Goal: Communication & Community: Answer question/provide support

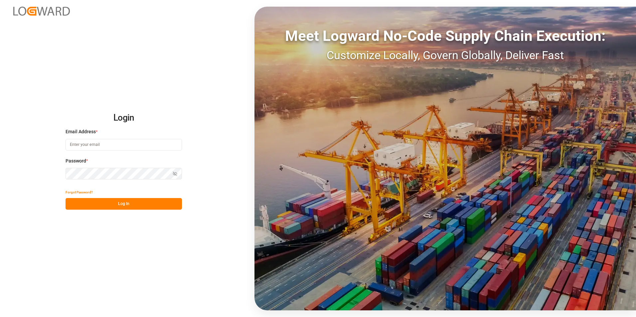
type input "[PERSON_NAME][EMAIL_ADDRESS][PERSON_NAME][DOMAIN_NAME]"
click at [137, 208] on button "Log In" at bounding box center [123, 204] width 116 height 12
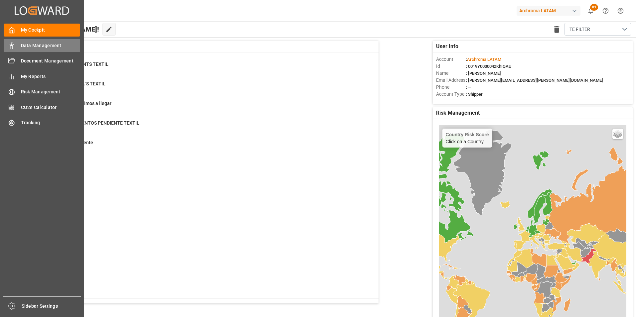
click at [10, 44] on icon at bounding box center [11, 46] width 7 height 7
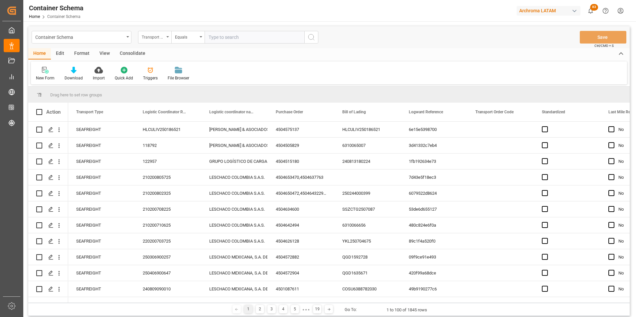
click at [160, 38] on div "Transport Type" at bounding box center [153, 37] width 23 height 8
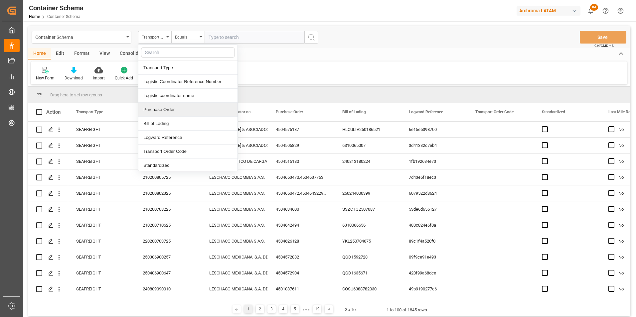
click at [172, 106] on div "Purchase Order" at bounding box center [187, 110] width 99 height 14
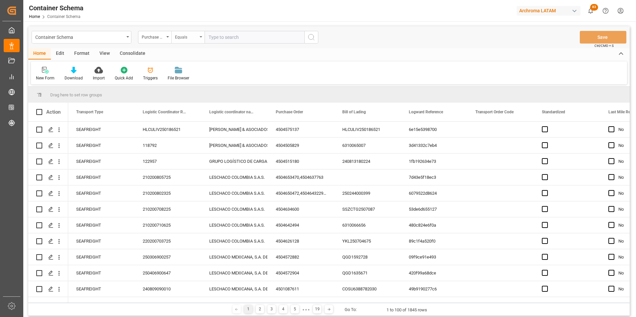
click at [180, 39] on div "Equals" at bounding box center [186, 37] width 23 height 8
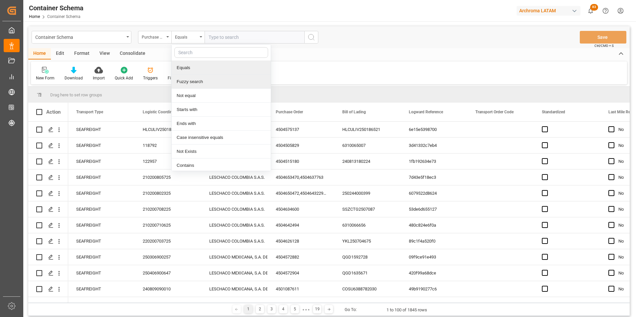
click at [196, 86] on div "Fuzzy search" at bounding box center [221, 82] width 99 height 14
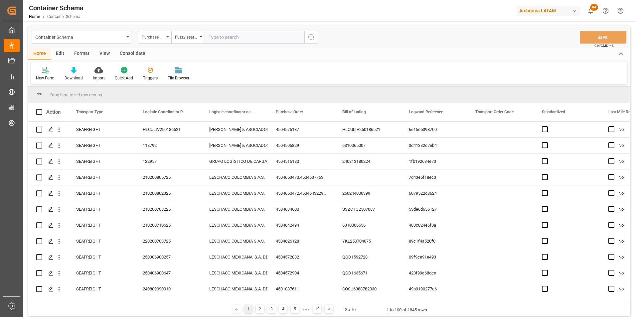
click at [215, 37] on input "text" at bounding box center [254, 37] width 100 height 13
paste input "4504638979"
type input "4504638979"
click at [313, 39] on icon "search button" at bounding box center [311, 37] width 8 height 8
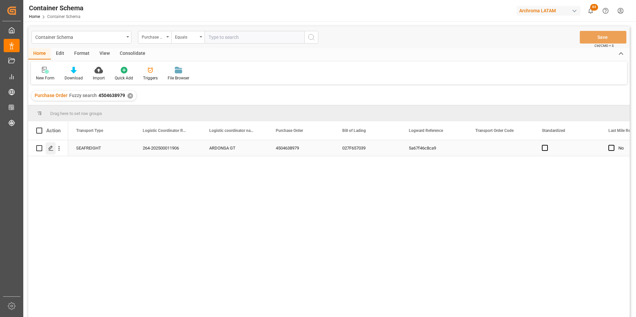
click at [52, 151] on div "Press SPACE to select this row." at bounding box center [51, 148] width 10 height 12
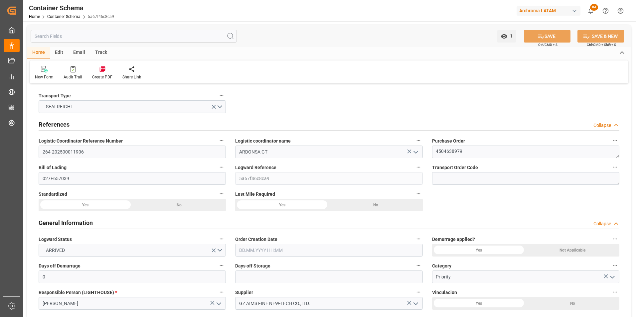
type input "0"
type input "1"
type input "34"
type input "24480"
type input "25840"
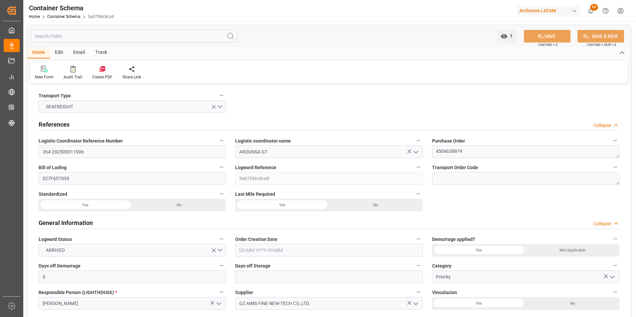
type input "Wan Hai Lines"
type input "CNSGH"
type input "CNSHA"
type input "GTPRQ"
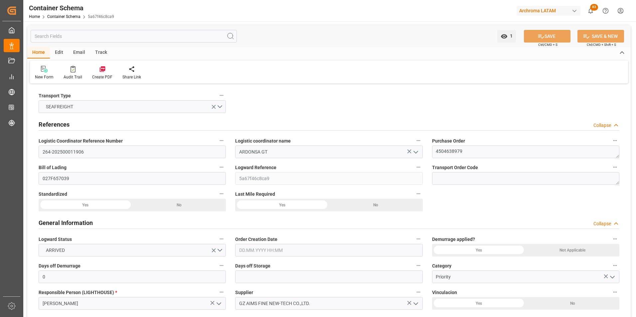
type input "GTPRQ"
type input "9496604"
type input "[DATE] 10:45"
type input "[DATE]"
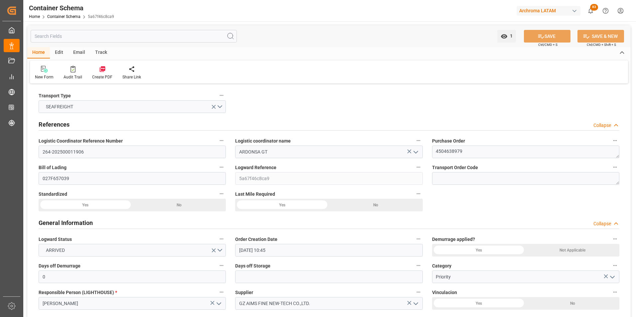
type input "[DATE]"
type input "[DATE] 15:13"
type input "[DATE] 00:00"
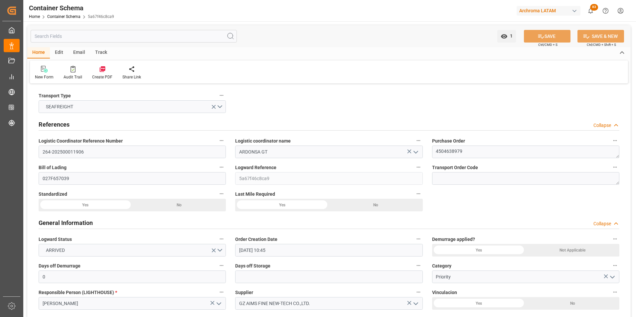
type input "[DATE] 00:00"
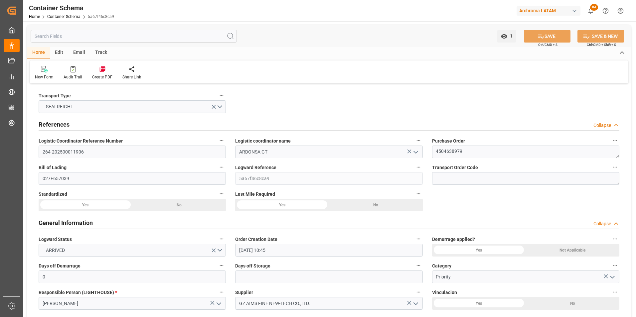
type input "[DATE] 10:06"
click at [75, 16] on link "Container Schema" at bounding box center [63, 16] width 33 height 5
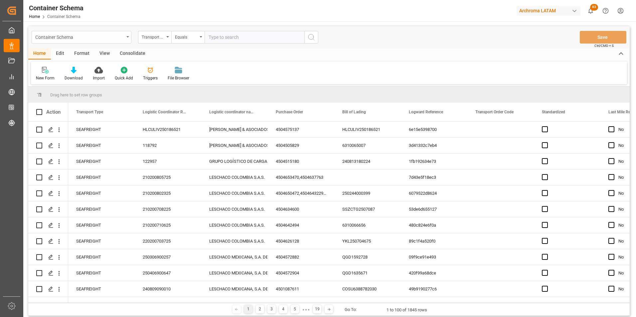
click at [119, 36] on div "Container Schema" at bounding box center [79, 37] width 89 height 8
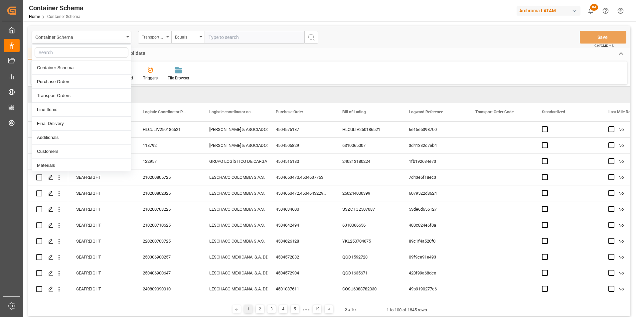
click at [144, 39] on div "Transport Type" at bounding box center [153, 37] width 23 height 8
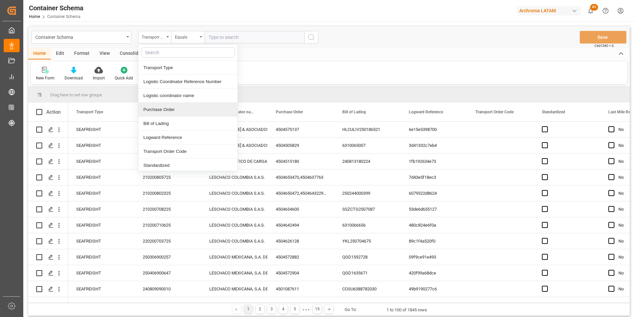
click at [165, 110] on div "Purchase Order" at bounding box center [187, 110] width 99 height 14
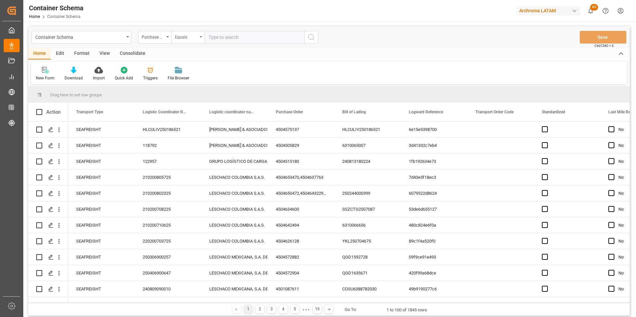
click at [186, 38] on div "Equals" at bounding box center [186, 37] width 23 height 8
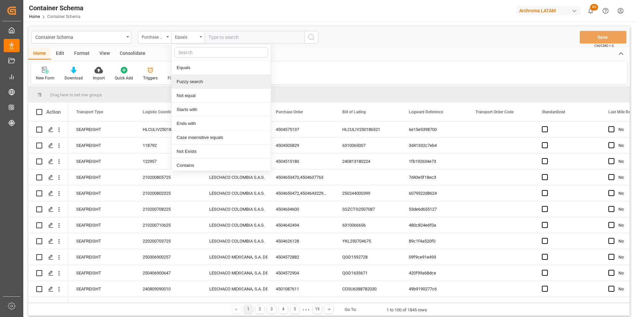
click at [198, 84] on div "Fuzzy search" at bounding box center [221, 82] width 99 height 14
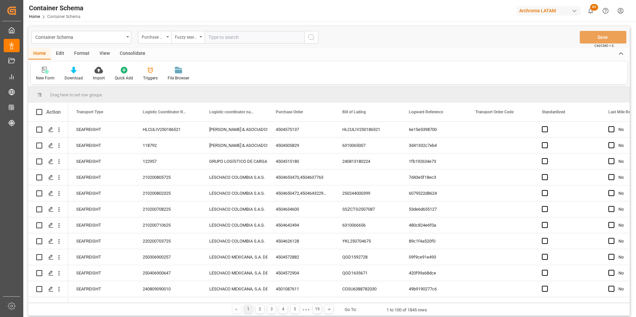
click at [222, 37] on input "text" at bounding box center [254, 37] width 100 height 13
paste input "4504603870"
type input "4504603870"
click at [316, 36] on button "search button" at bounding box center [311, 37] width 14 height 13
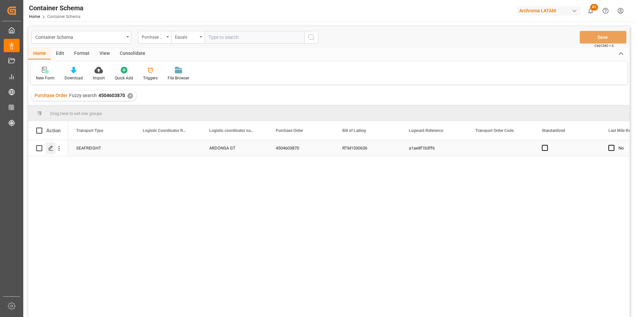
click at [49, 146] on icon "Press SPACE to select this row." at bounding box center [50, 148] width 5 height 5
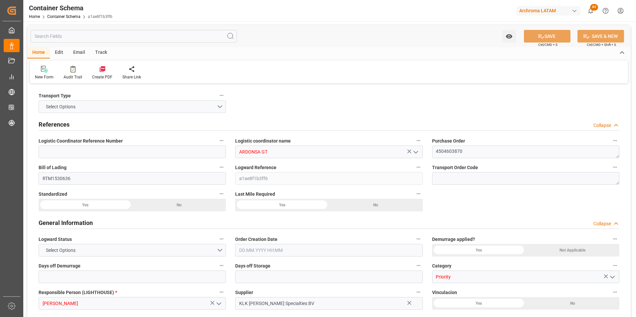
type input "0"
type input "1"
type input "56"
type input "13160"
type input "14140"
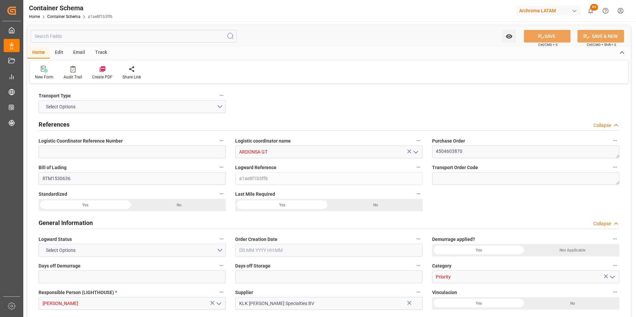
type input "CMACGM"
type input "CMA CGM Group"
type input "NLRTM"
type input "GTSTZ"
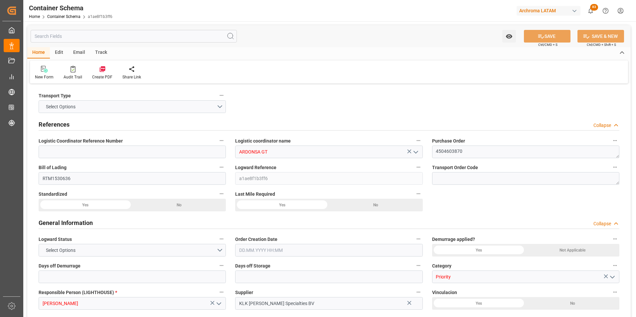
type input "9723277"
type input "[DATE] 11:00"
type input "[DATE]"
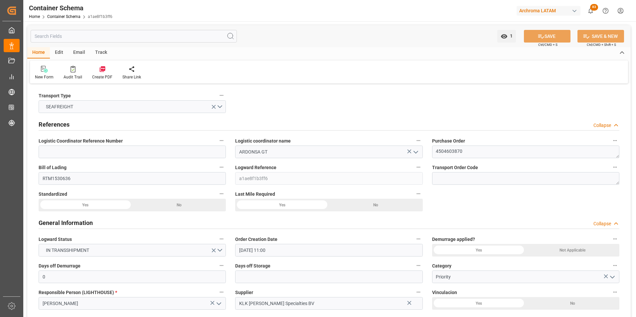
type input "[DATE]"
type input "[DATE] 21:20"
type input "[DATE] 16:30"
type input "[DATE] 16:24"
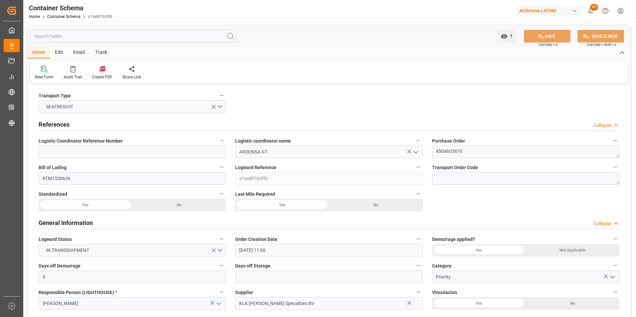
type input "[DATE] 00:00"
type input "[DATE] 06:00"
type input "[DATE] 00:00"
type input "[DATE] 06:00"
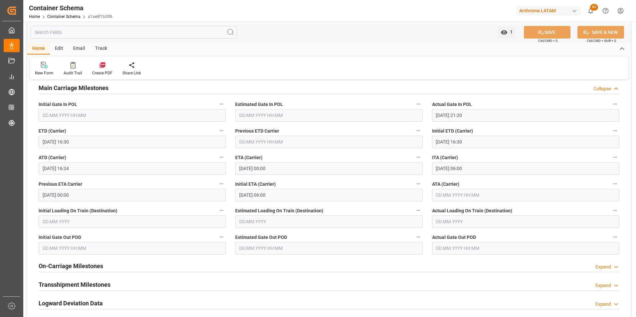
scroll to position [831, 0]
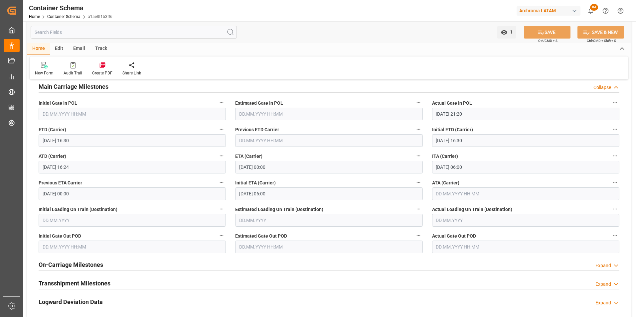
click at [82, 49] on div "Email" at bounding box center [79, 48] width 22 height 11
click at [51, 66] on div at bounding box center [45, 64] width 20 height 7
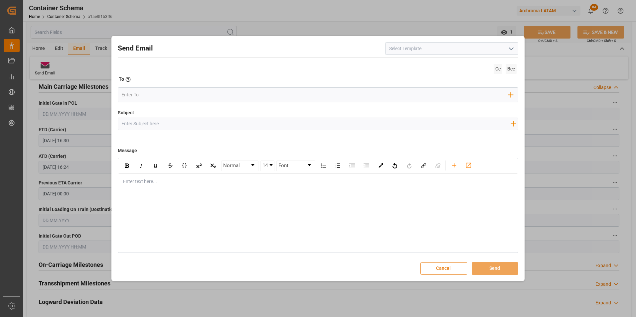
click at [508, 47] on icon "open menu" at bounding box center [511, 49] width 8 height 8
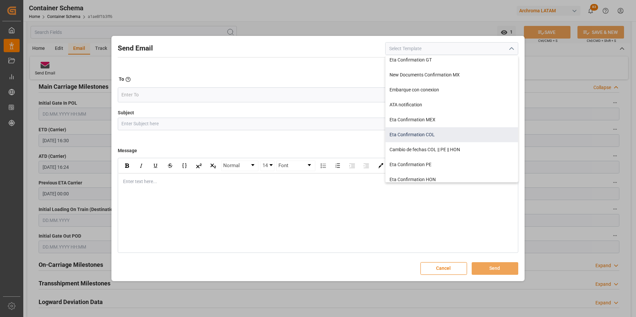
scroll to position [66, 0]
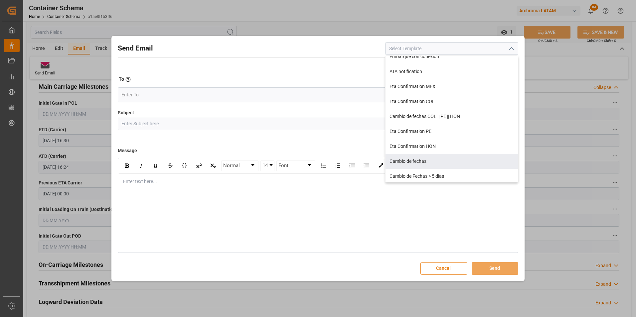
drag, startPoint x: 435, startPoint y: 160, endPoint x: 287, endPoint y: 144, distance: 148.4
click at [435, 160] on div "Cambio de fechas" at bounding box center [451, 161] width 132 height 15
type input "Cambio de fechas"
type input "{{customsEntry}}|| Cambio de ETA {{estimatedArrivalPod}} | PO {{purchaseOrder}}…"
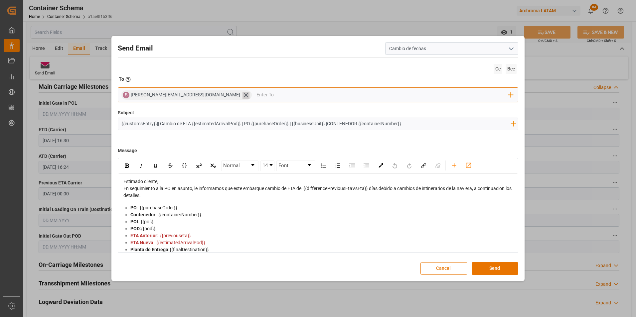
click at [242, 95] on icon at bounding box center [245, 95] width 7 height 7
click at [199, 95] on input "email" at bounding box center [314, 95] width 387 height 10
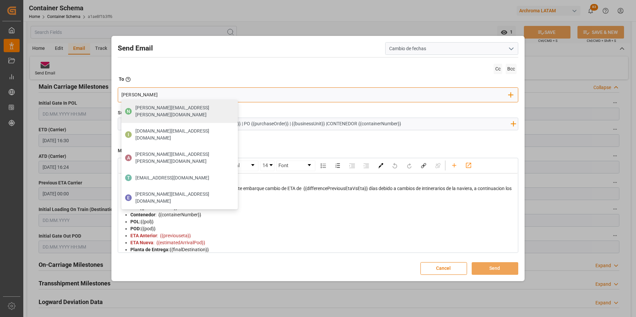
type input "gloria"
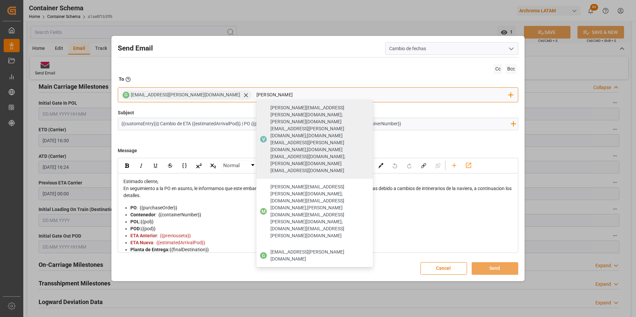
type input "[PERSON_NAME]"
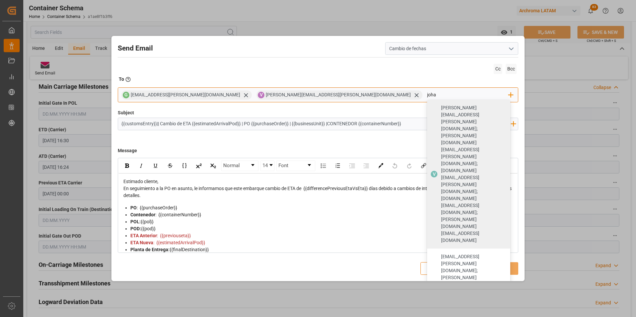
type input "[PERSON_NAME]"
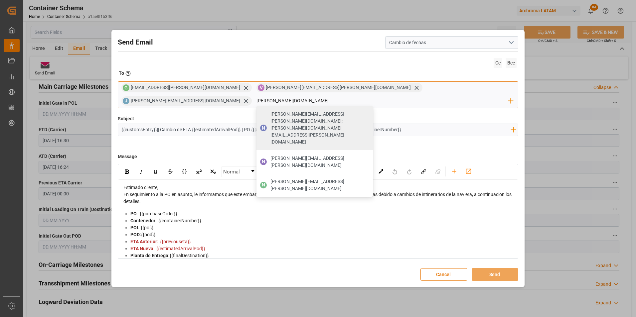
type input "[PERSON_NAME].cas"
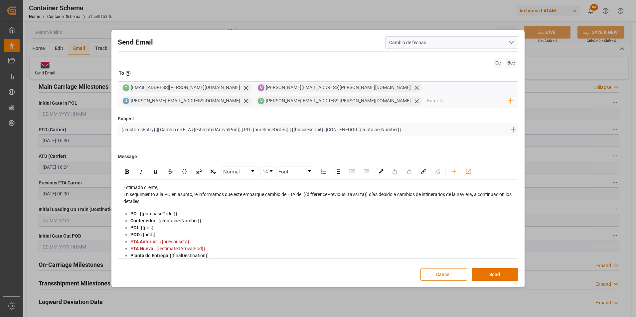
click at [222, 183] on div "Estimado cliente, En seguimiento a la PO en asunto, le informamos que este emba…" at bounding box center [317, 246] width 399 height 135
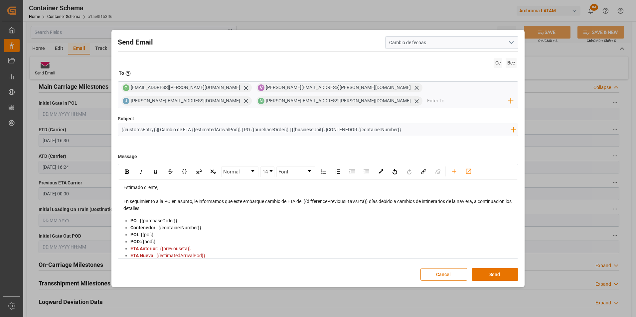
click at [416, 130] on input "{{customsEntry}}|| Cambio de ETA {{estimatedArrivalPod}} | PO {{purchaseOrder}}…" at bounding box center [316, 130] width 396 height 12
paste input "| Prioridad | FCL"
type input "{{customsEntry}}|| Cambio de ETA {{estimatedArrivalPod}} | PO {{purchaseOrder}}…"
click at [491, 273] on button "Send" at bounding box center [494, 274] width 47 height 13
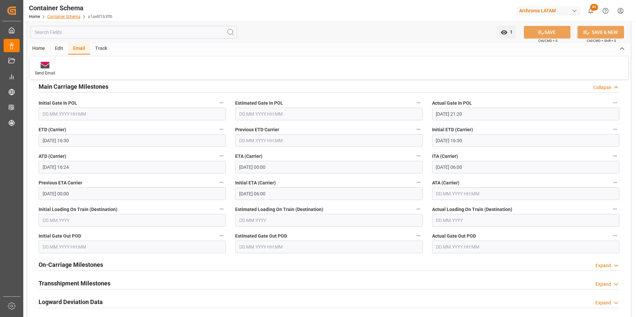
click at [69, 15] on link "Container Schema" at bounding box center [63, 16] width 33 height 5
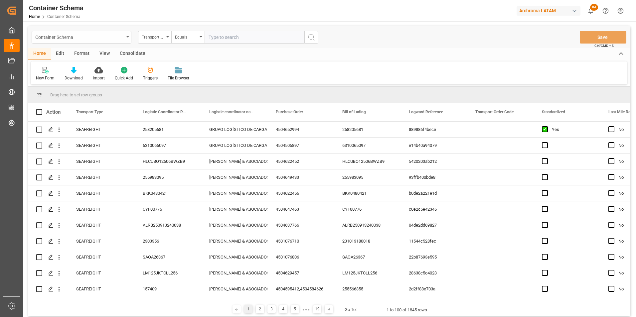
click at [125, 39] on div "Container Schema" at bounding box center [82, 37] width 100 height 13
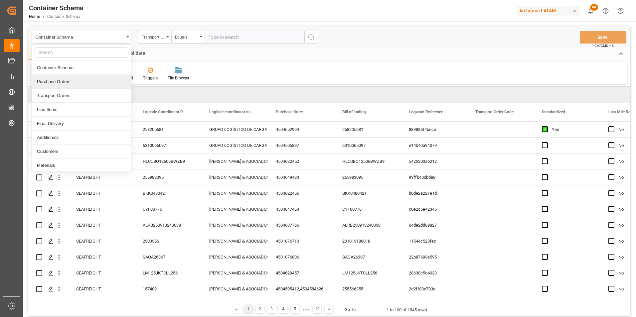
click at [85, 78] on div "Purchase Orders" at bounding box center [81, 82] width 99 height 14
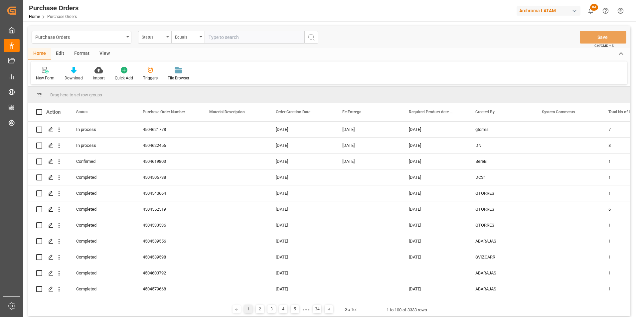
click at [165, 37] on div "Status" at bounding box center [154, 37] width 33 height 13
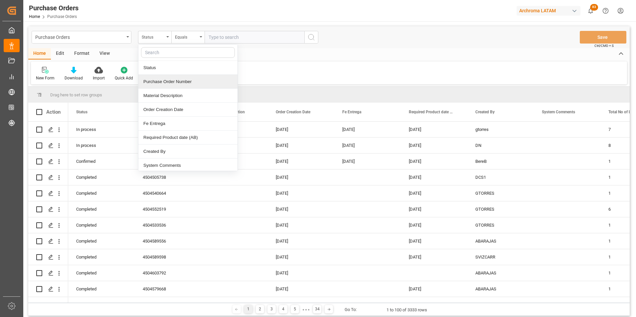
click at [178, 81] on div "Purchase Order Number" at bounding box center [187, 82] width 99 height 14
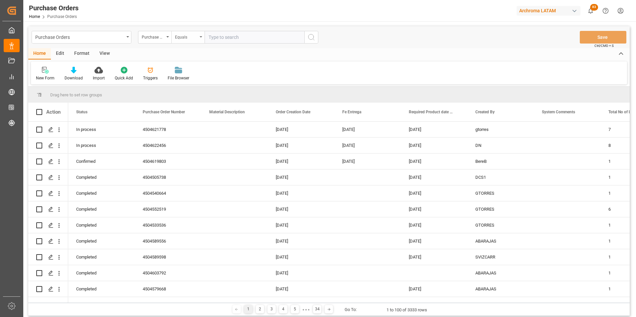
click at [185, 41] on div "Equals" at bounding box center [187, 37] width 33 height 13
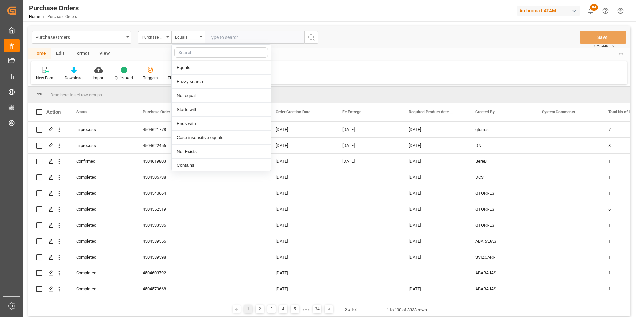
type input "4504652934"
click at [180, 37] on div "Equals" at bounding box center [186, 37] width 23 height 8
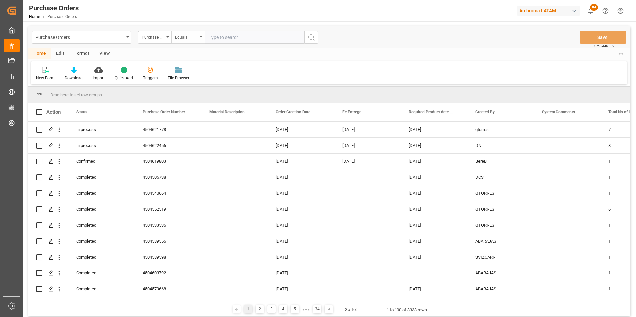
click at [190, 33] on div "Equals" at bounding box center [186, 37] width 23 height 8
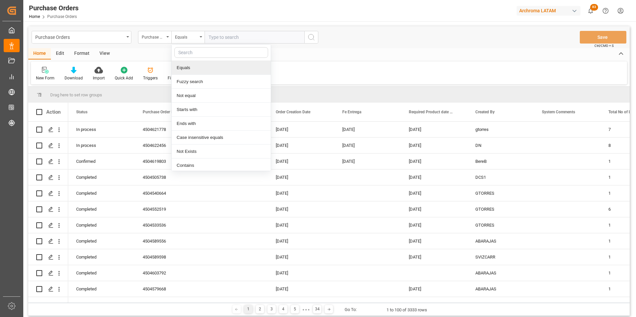
click at [203, 79] on div "Fuzzy search" at bounding box center [221, 82] width 99 height 14
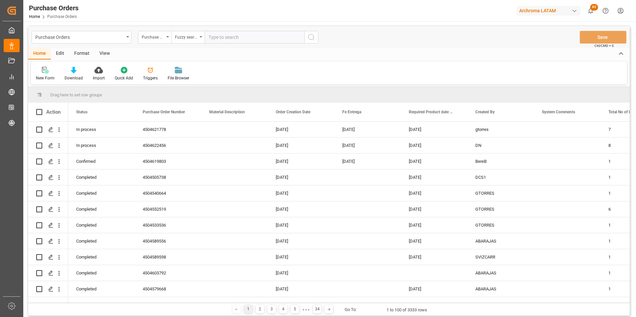
click at [213, 39] on input "text" at bounding box center [254, 37] width 100 height 13
paste input "4504652934"
type input "4504652934"
click at [313, 38] on icon "search button" at bounding box center [311, 37] width 8 height 8
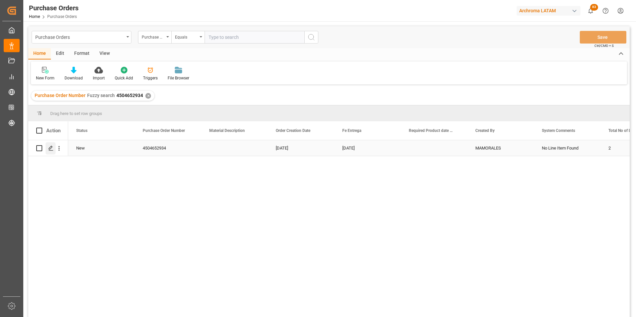
click at [53, 149] on icon "Press SPACE to select this row." at bounding box center [50, 148] width 5 height 5
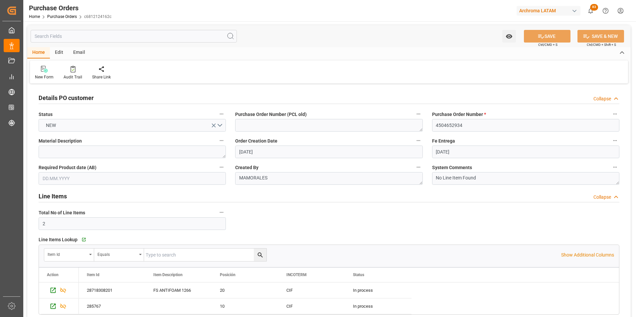
scroll to position [133, 0]
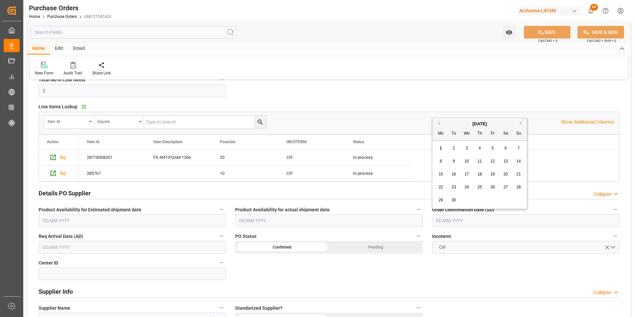
click at [457, 219] on input "text" at bounding box center [525, 220] width 187 height 13
click at [434, 157] on div "8 9 10 11 12 13 14" at bounding box center [479, 161] width 91 height 13
click at [450, 150] on div "2" at bounding box center [453, 149] width 8 height 8
type input "[DATE]"
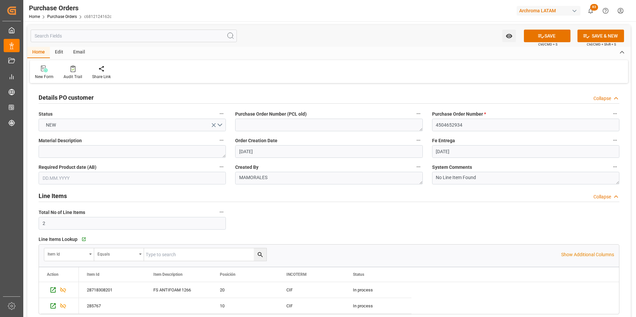
scroll to position [0, 0]
click at [454, 126] on input "4504652934" at bounding box center [525, 125] width 187 height 13
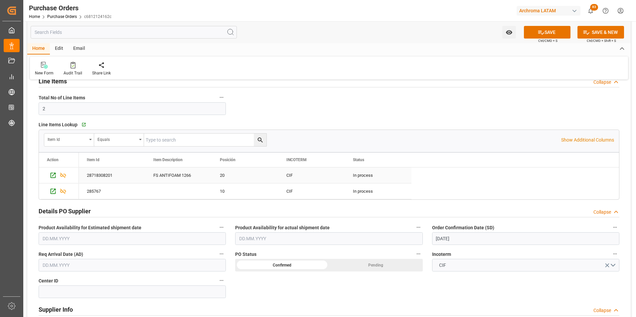
scroll to position [133, 0]
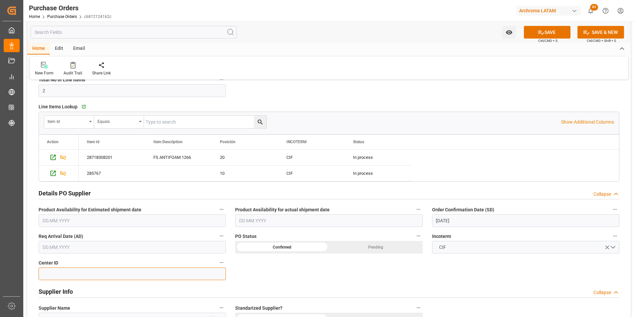
click at [128, 272] on input at bounding box center [132, 274] width 187 height 13
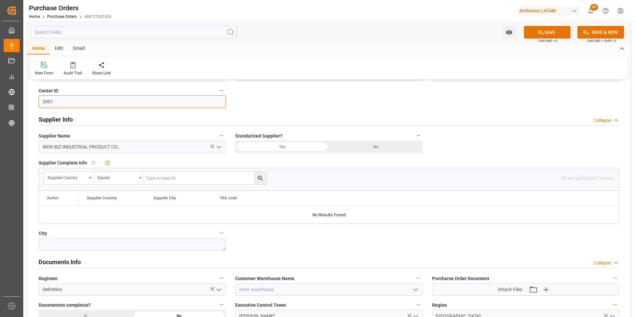
scroll to position [366, 0]
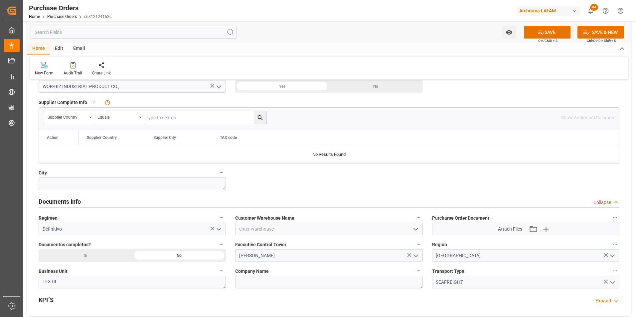
type input "2901"
click at [413, 226] on icon "open menu" at bounding box center [416, 229] width 8 height 8
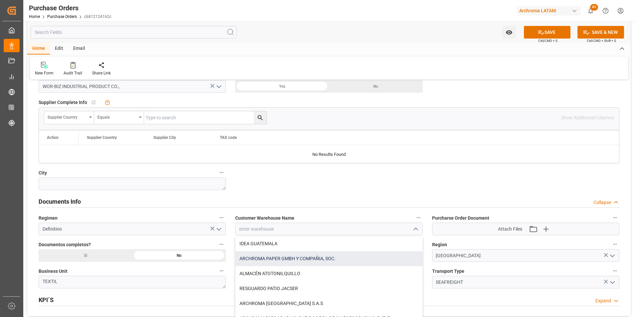
click at [335, 257] on div "ARCHROMA PAPER GMBH Y COMPAÑIA, SOC." at bounding box center [328, 258] width 186 height 15
type input "ARCHROMA PAPER GMBH Y COMPAÑIA, SOC."
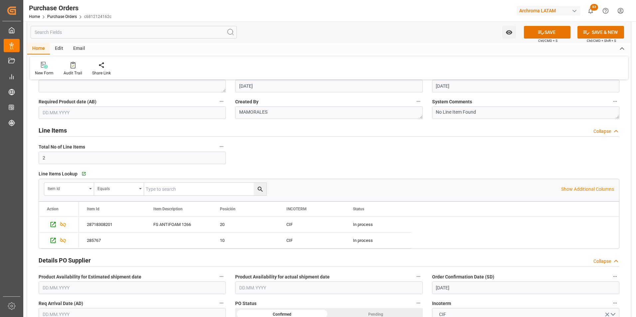
scroll to position [0, 0]
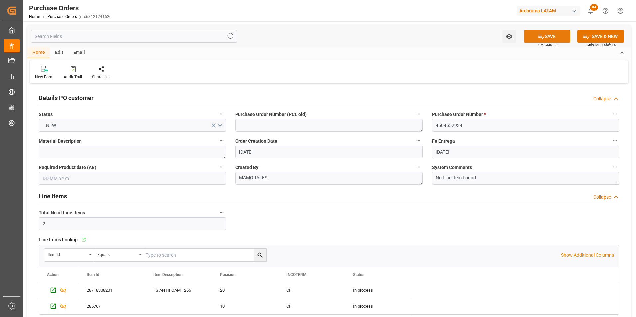
click at [547, 37] on button "SAVE" at bounding box center [547, 36] width 47 height 13
click at [77, 49] on div "Email" at bounding box center [79, 52] width 22 height 11
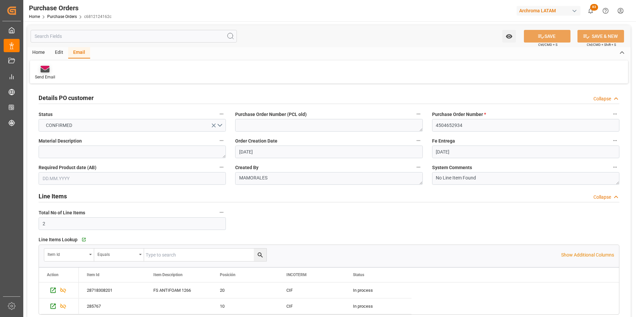
drag, startPoint x: 77, startPoint y: 49, endPoint x: 37, endPoint y: 66, distance: 43.5
click at [37, 66] on div at bounding box center [45, 68] width 20 height 7
click at [50, 69] on div at bounding box center [45, 68] width 20 height 7
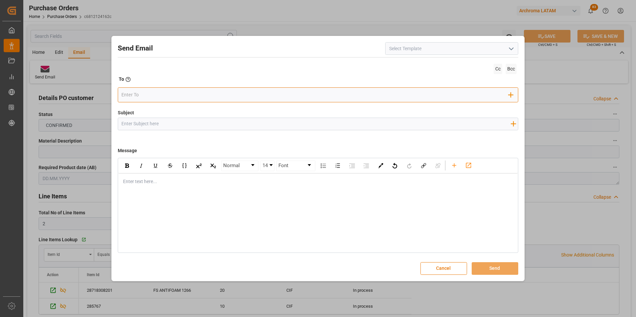
click at [224, 97] on input "email" at bounding box center [314, 95] width 387 height 10
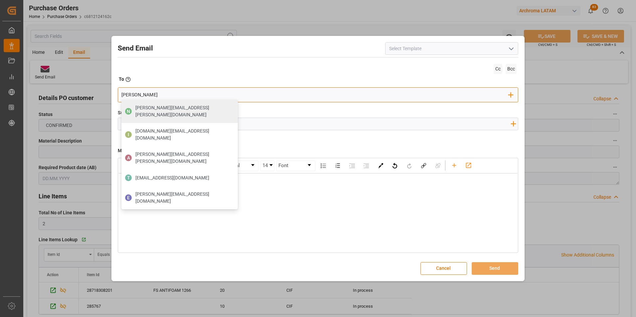
type input "gloria"
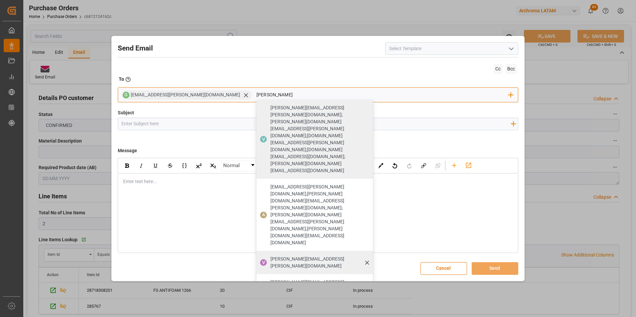
type input "[PERSON_NAME]"
click at [296, 251] on div "V [PERSON_NAME][EMAIL_ADDRESS][PERSON_NAME][DOMAIN_NAME]" at bounding box center [314, 262] width 116 height 23
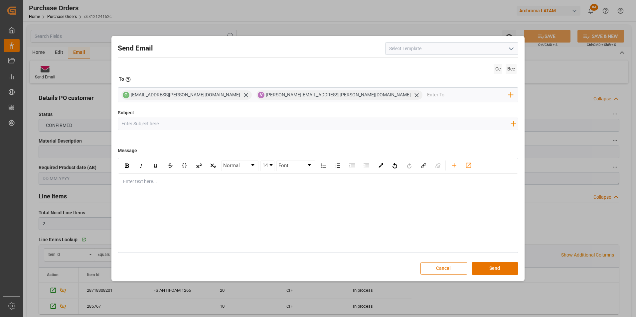
click at [241, 120] on input "Subject" at bounding box center [316, 124] width 396 height 12
type input "GT || STATUS ZARPE |"
click at [239, 124] on input "GT || STATUS ZARPE |" at bounding box center [316, 124] width 396 height 12
paste input "4504652934"
type input "GT || STATUS ZARPE | PO 4504652934"
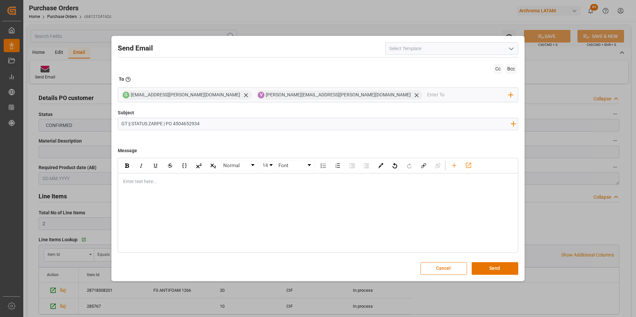
click at [218, 127] on input "GT || STATUS ZARPE | PO 4504652934" at bounding box center [316, 124] width 396 height 12
click at [178, 186] on div "Enter text here..." at bounding box center [317, 182] width 399 height 16
click at [317, 193] on div "Informamos que la carga cuenta con estimado de zarpe actual para el día 02/09" at bounding box center [318, 195] width 390 height 7
click at [149, 217] on div "Normal 14 Font Buen día estimado cliente, Informamos que la carga cuenta con es…" at bounding box center [318, 205] width 401 height 95
click at [131, 210] on div "Normal 14 Font Buen día estimado cliente, Informamos que la carga cuenta con es…" at bounding box center [318, 205] width 401 height 95
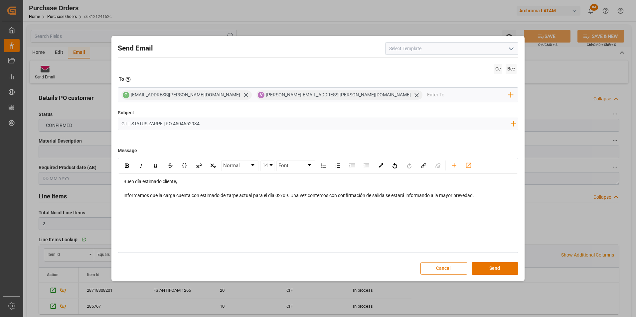
click at [487, 196] on div "Informamos que la carga cuenta con estimado de zarpe actual para el día 02/09. …" at bounding box center [318, 195] width 390 height 7
click at [154, 218] on div "Atentamente," at bounding box center [318, 216] width 390 height 7
click at [496, 266] on button "Send" at bounding box center [494, 268] width 47 height 13
